Goal: Task Accomplishment & Management: Use online tool/utility

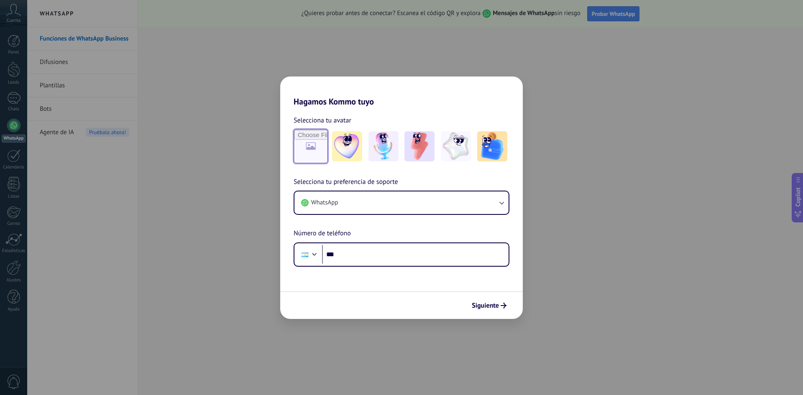
click at [323, 151] on input "file" at bounding box center [311, 146] width 33 height 33
type input "**********"
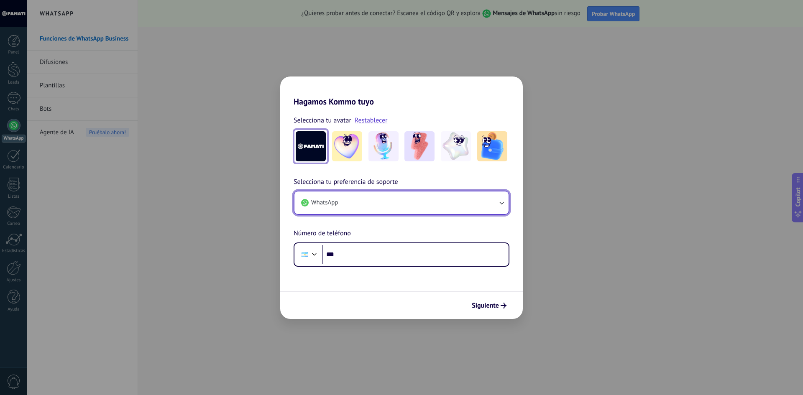
click at [382, 197] on button "WhatsApp" at bounding box center [402, 203] width 214 height 23
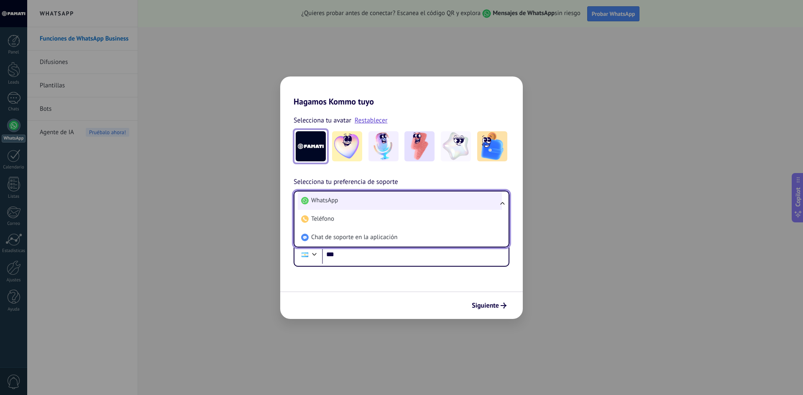
click at [336, 203] on span "WhatsApp" at bounding box center [324, 201] width 27 height 8
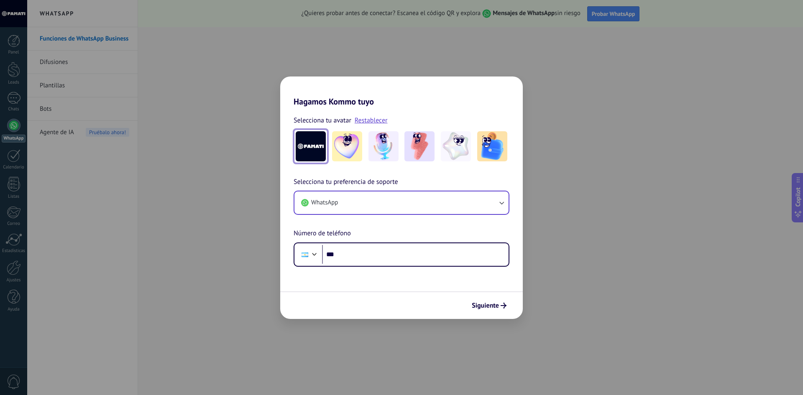
click at [321, 229] on span "Número de teléfono" at bounding box center [322, 233] width 57 height 11
click at [369, 260] on input "***" at bounding box center [415, 254] width 187 height 19
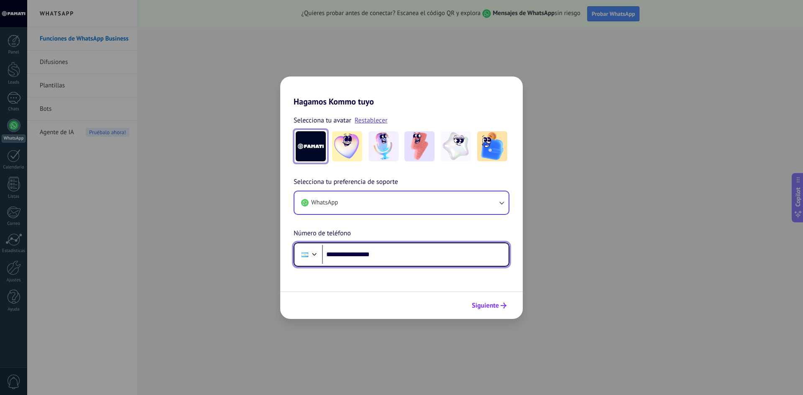
type input "**********"
click at [482, 300] on button "Siguiente" at bounding box center [489, 306] width 42 height 14
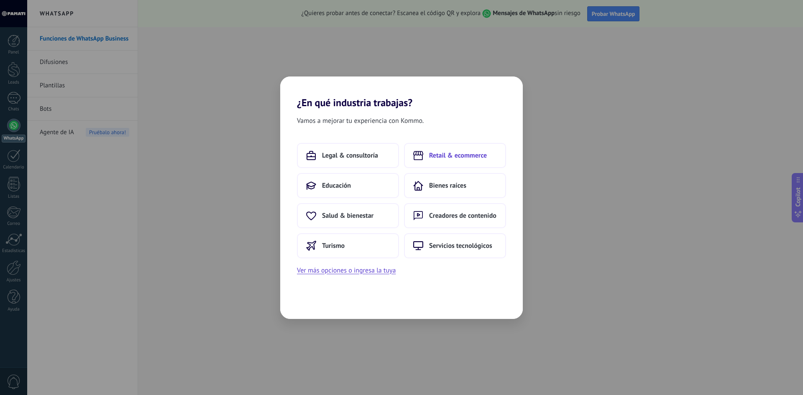
click at [445, 154] on span "Retail & ecommerce" at bounding box center [458, 155] width 58 height 8
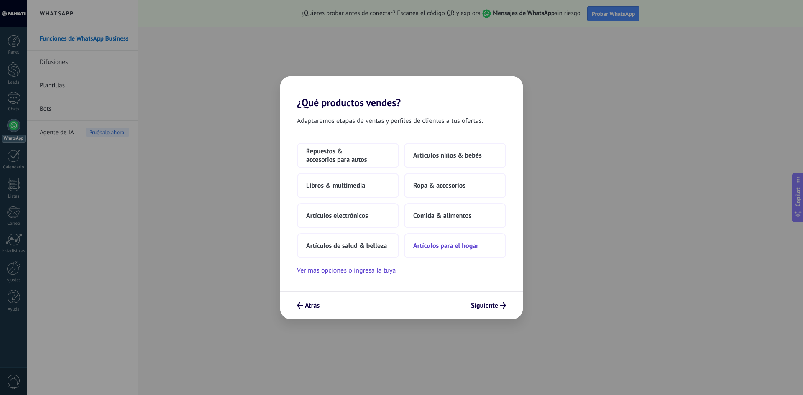
click at [440, 248] on span "Artículos para el hogar" at bounding box center [445, 246] width 65 height 8
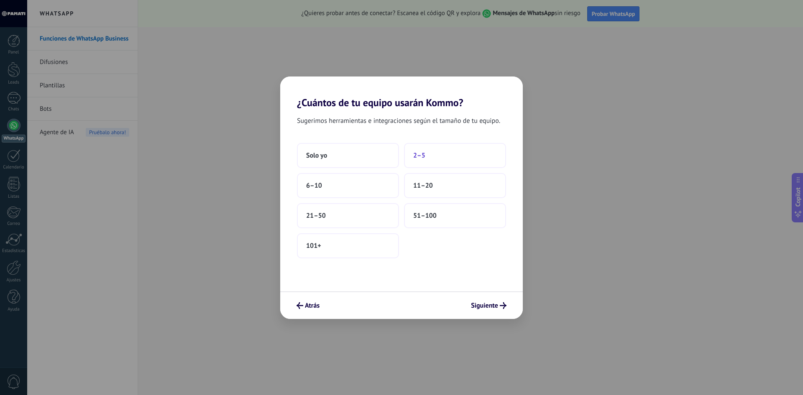
click at [429, 156] on button "2–5" at bounding box center [455, 155] width 102 height 25
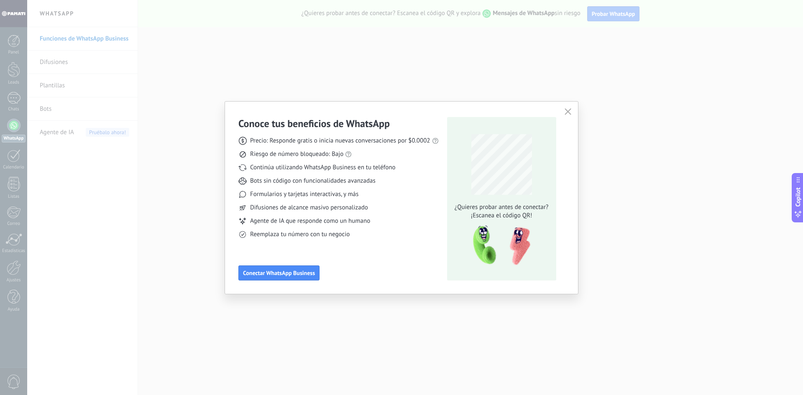
click at [280, 167] on span "Continúa utilizando WhatsApp Business en tu teléfono" at bounding box center [322, 168] width 145 height 8
click at [353, 234] on div "Reemplaza tu número con tu negocio" at bounding box center [339, 235] width 200 height 8
click at [278, 270] on span "Conectar WhatsApp Business" at bounding box center [279, 273] width 72 height 6
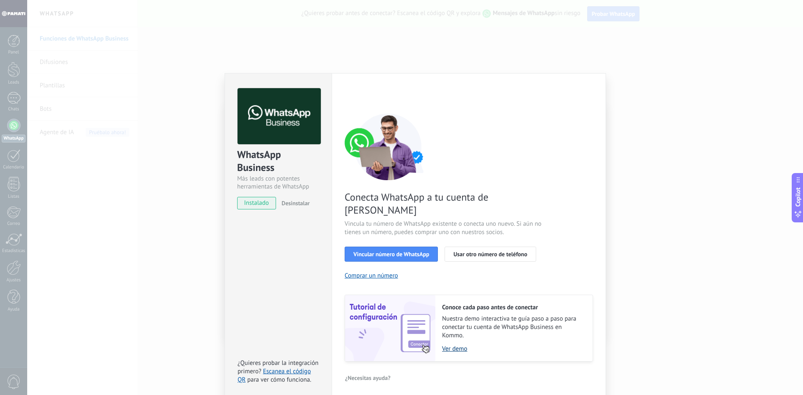
click at [453, 345] on link "Ver demo" at bounding box center [513, 349] width 142 height 8
click at [401, 251] on span "Vincular número de WhatsApp" at bounding box center [392, 254] width 76 height 6
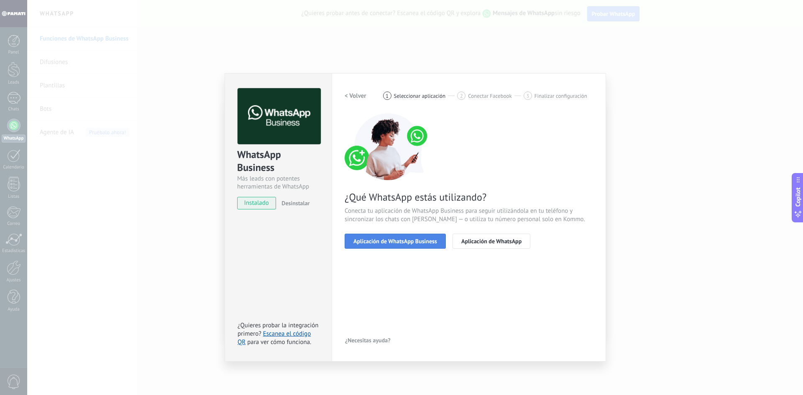
click at [369, 240] on span "Aplicación de WhatsApp Business" at bounding box center [396, 242] width 84 height 6
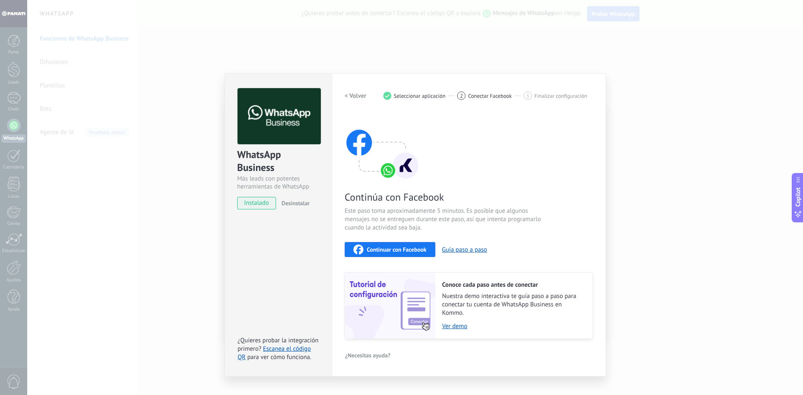
click at [389, 248] on span "Continuar con Facebook" at bounding box center [397, 250] width 60 height 6
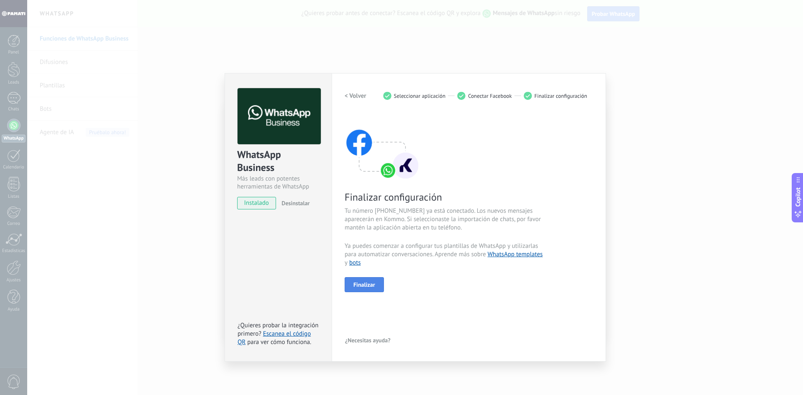
click at [357, 287] on span "Finalizar" at bounding box center [365, 285] width 22 height 6
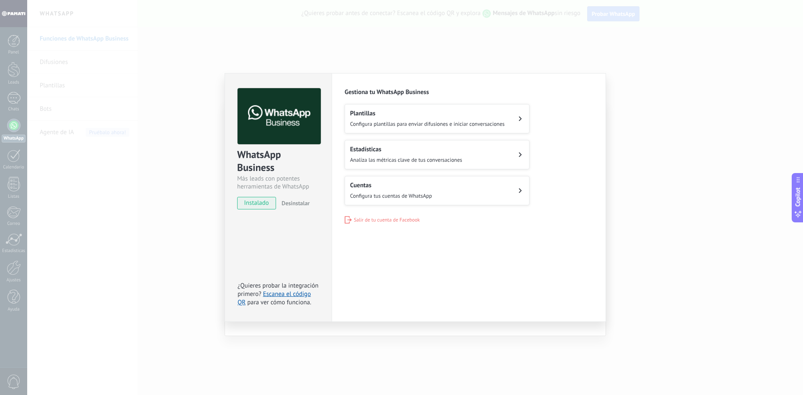
click at [504, 265] on div "Configuraciones Autorizaciones This tab logs the users who have granted integra…" at bounding box center [469, 197] width 274 height 249
drag, startPoint x: 236, startPoint y: 151, endPoint x: 280, endPoint y: 173, distance: 48.5
click at [280, 173] on div "WhatsApp Business Más leads con potentes herramientas de WhatsApp instalado Des…" at bounding box center [278, 145] width 107 height 143
click at [282, 176] on div "Más leads con potentes herramientas de WhatsApp" at bounding box center [278, 183] width 82 height 16
click at [663, 228] on div "WhatsApp Business Más leads con potentes herramientas de WhatsApp instalado Des…" at bounding box center [415, 197] width 776 height 395
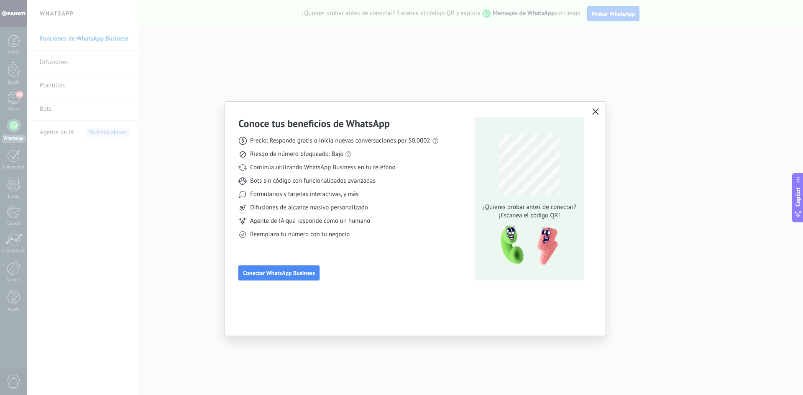
click at [640, 210] on div "Conoce tus beneficios de WhatsApp Precio: Responde gratis o inicia nuevas conve…" at bounding box center [401, 197] width 803 height 395
click at [593, 111] on icon "button" at bounding box center [596, 111] width 7 height 7
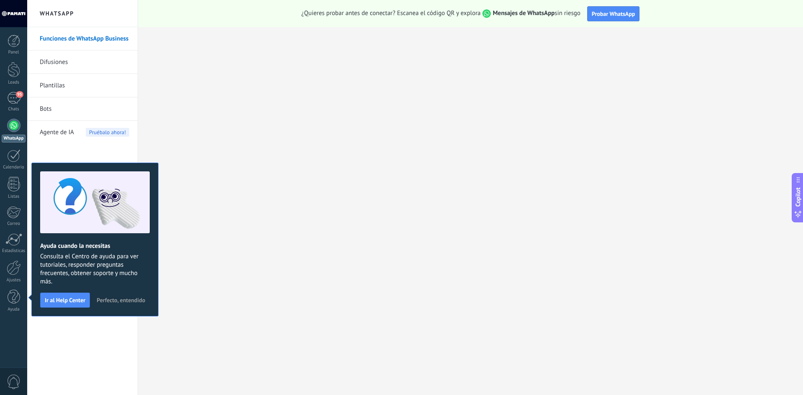
click at [111, 298] on span "Perfecto, entendido" at bounding box center [121, 301] width 49 height 6
